Goal: Task Accomplishment & Management: Manage account settings

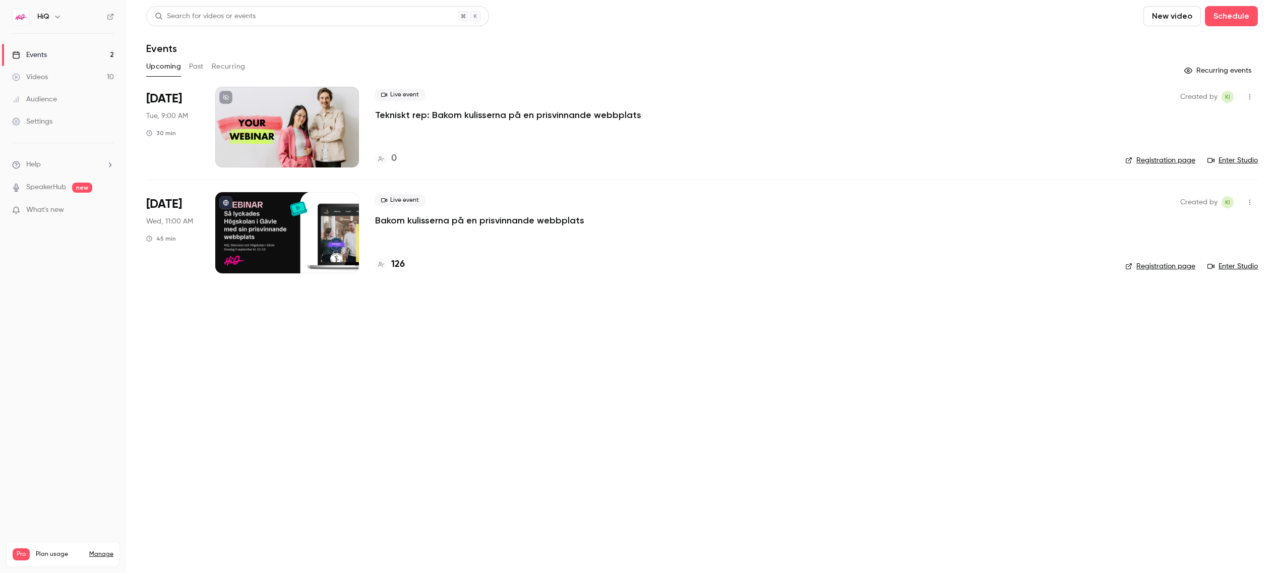
click at [336, 211] on div at bounding box center [287, 232] width 144 height 81
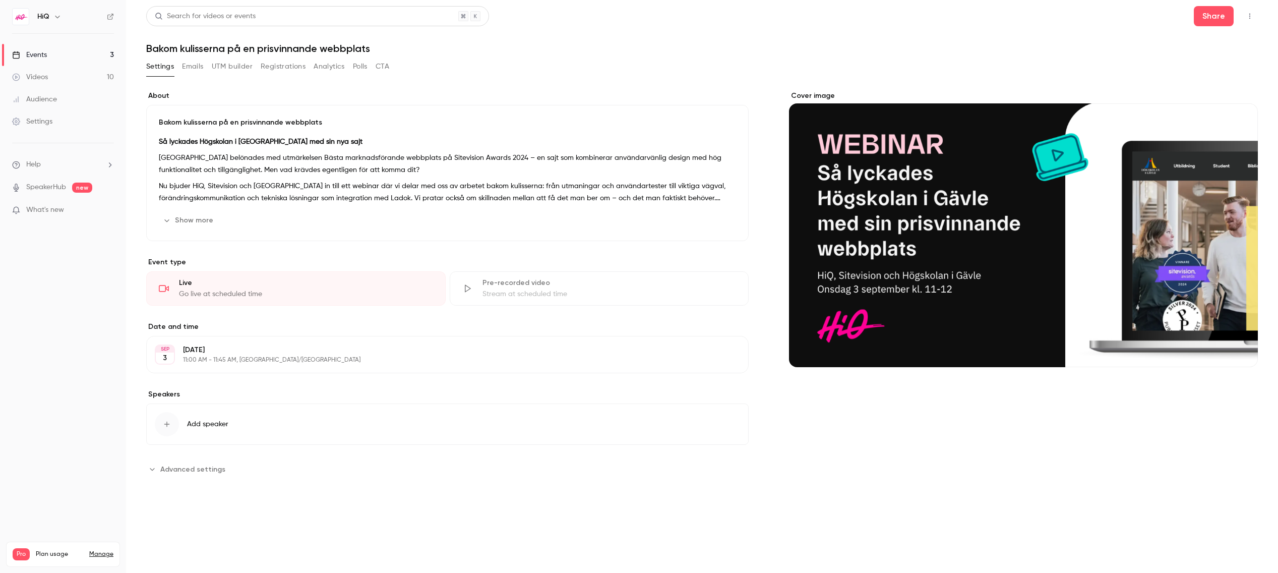
click at [881, 124] on div "Cover image" at bounding box center [1023, 229] width 469 height 276
click at [0, 0] on input "Cover image" at bounding box center [0, 0] width 0 height 0
click at [49, 54] on link "Events 3" at bounding box center [63, 55] width 126 height 22
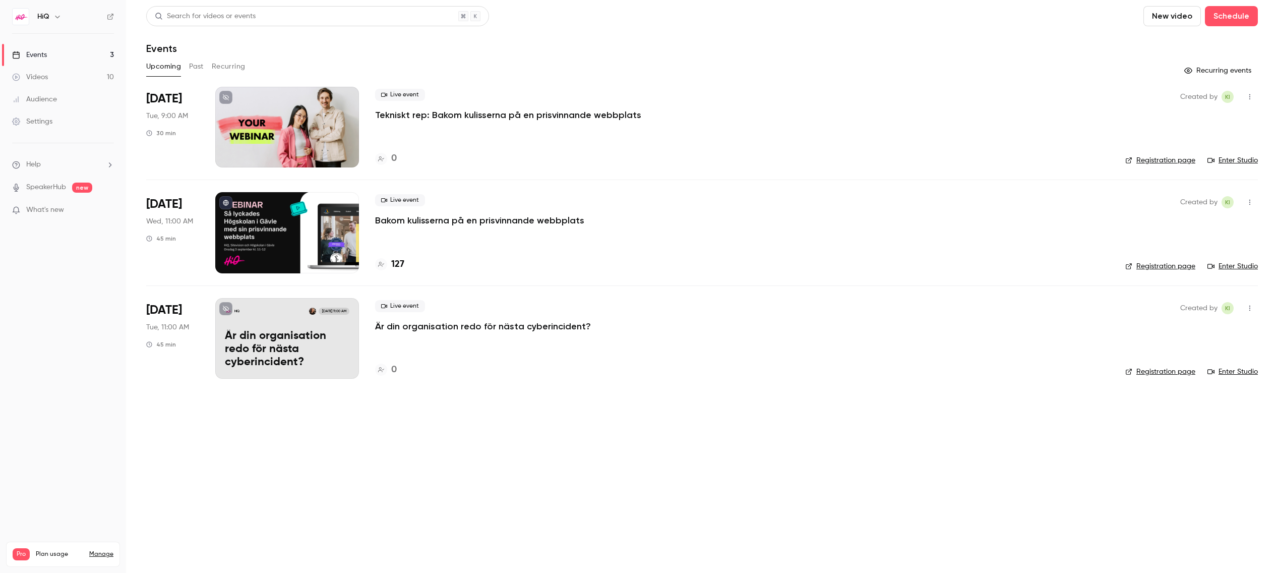
click at [290, 332] on p "Är din organisation redo för nästa cyberincident?" at bounding box center [287, 349] width 125 height 39
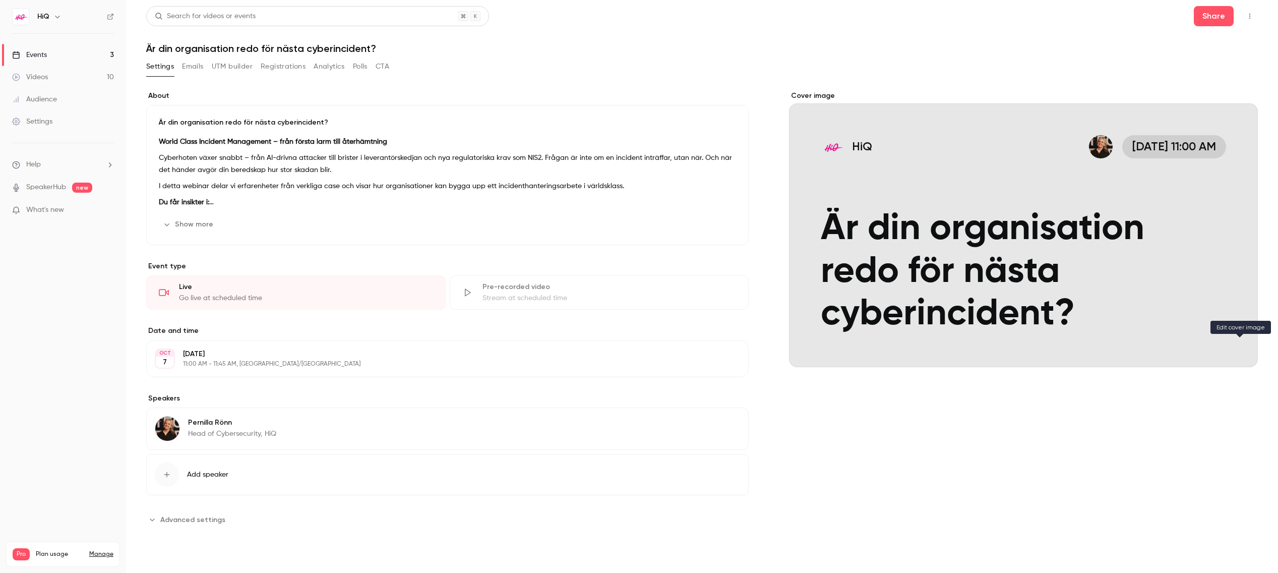
click at [1239, 347] on icon "Cover image" at bounding box center [1239, 349] width 11 height 8
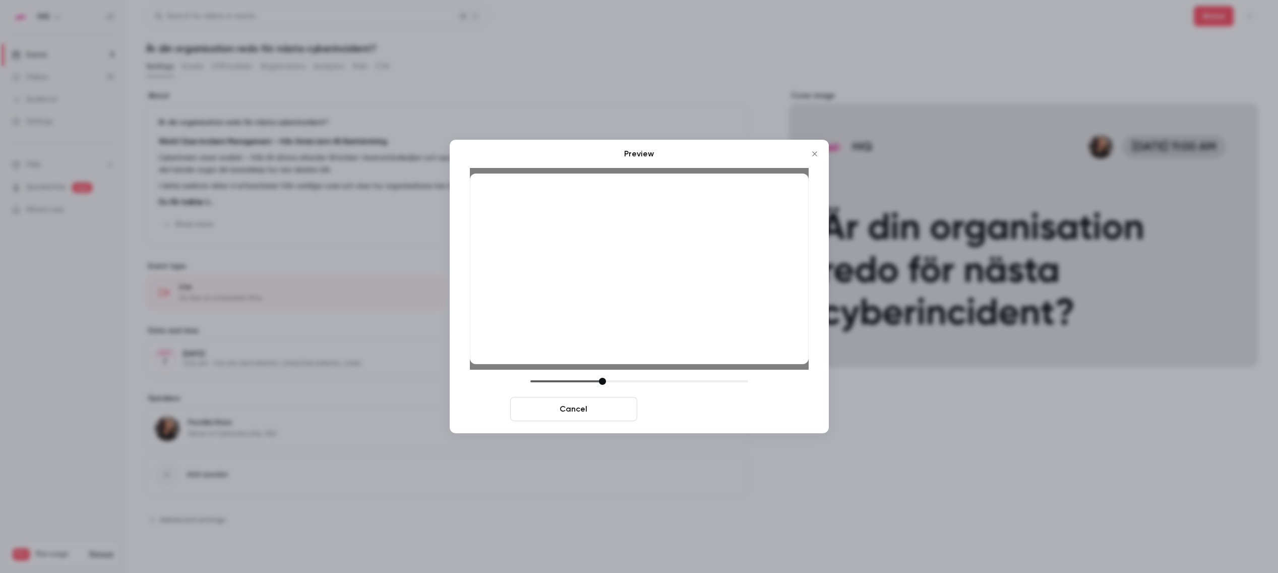
click at [726, 408] on button "Save cover" at bounding box center [704, 409] width 127 height 24
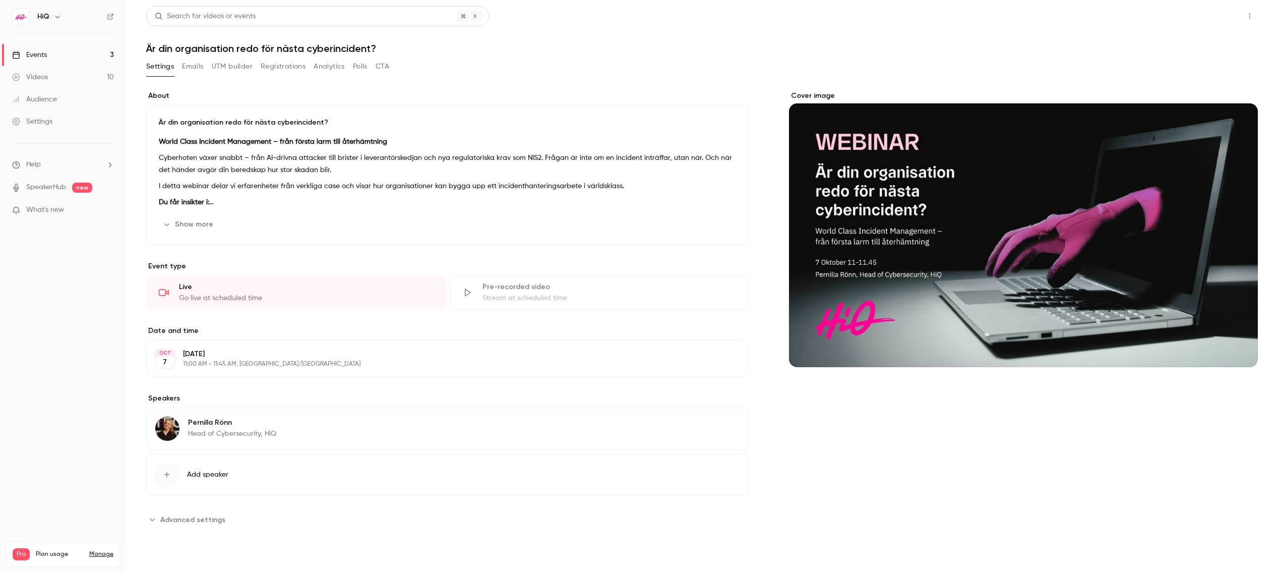
click at [1216, 9] on button "Share" at bounding box center [1214, 16] width 40 height 20
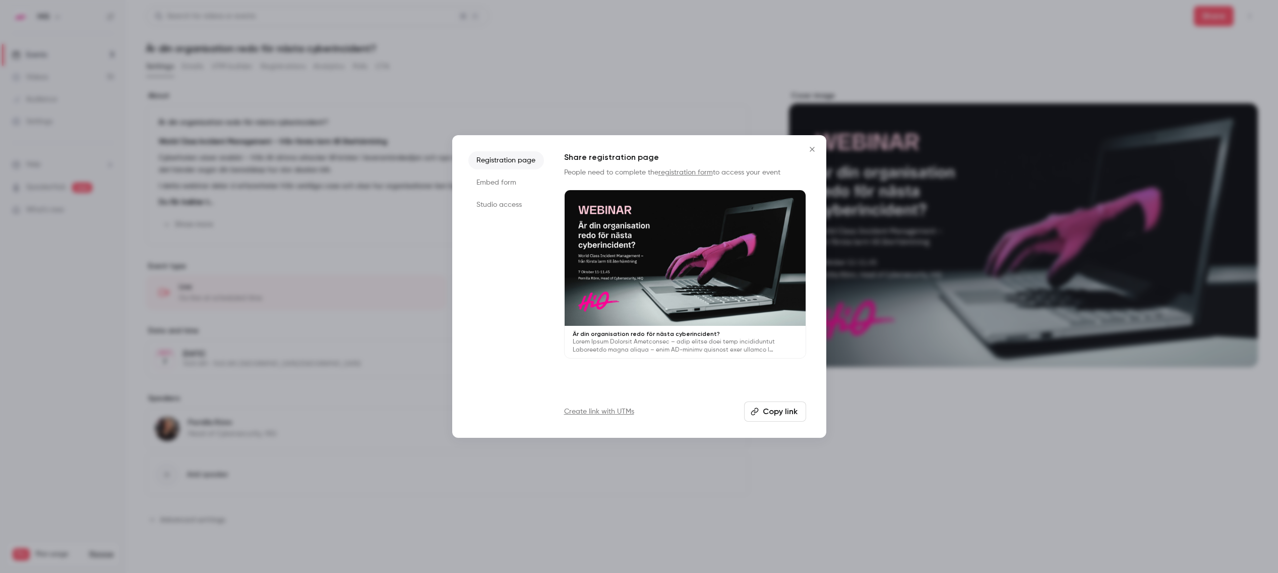
click at [726, 73] on div at bounding box center [639, 286] width 1278 height 573
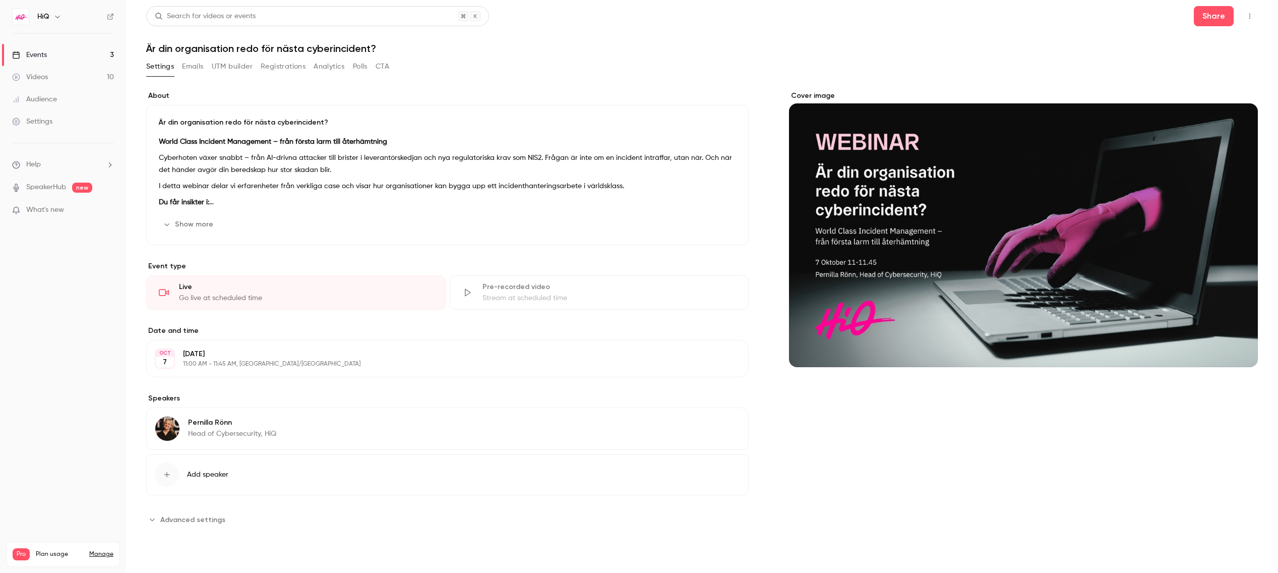
click at [49, 81] on link "Videos 10" at bounding box center [63, 77] width 126 height 22
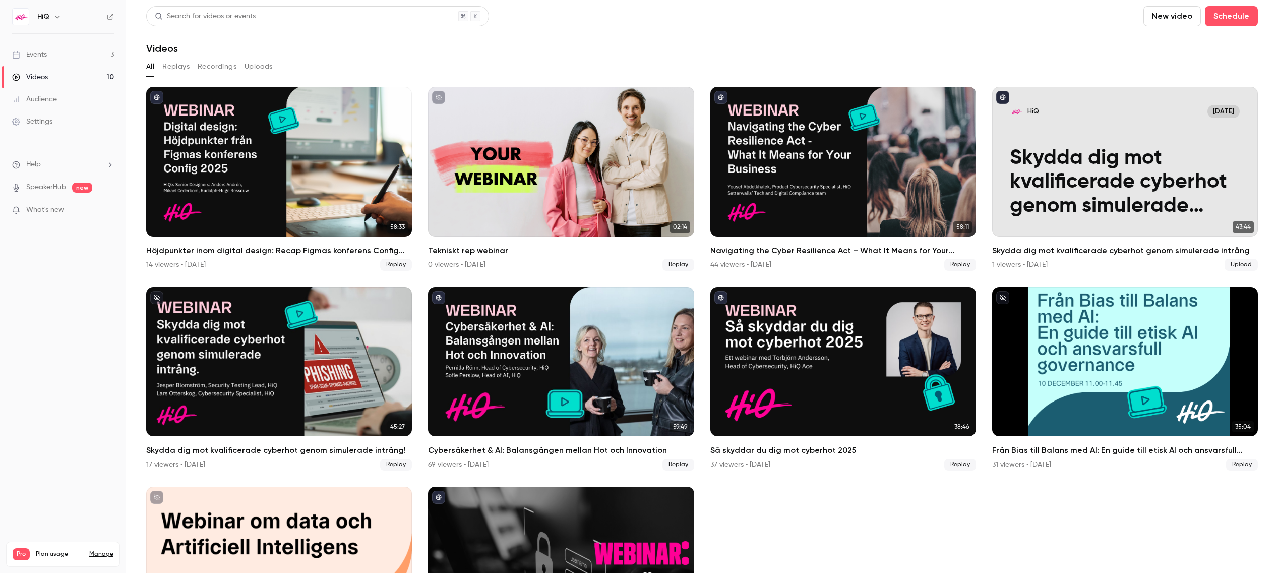
click at [43, 52] on div "Events" at bounding box center [29, 55] width 35 height 10
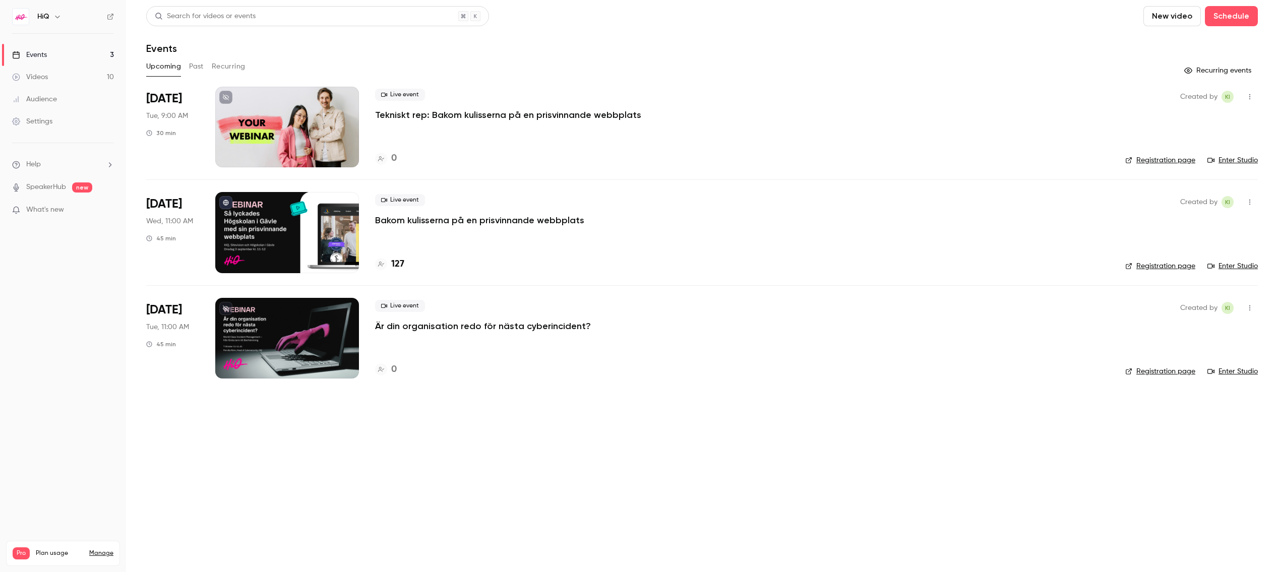
click at [312, 323] on div at bounding box center [287, 338] width 144 height 81
